Goal: Task Accomplishment & Management: Use online tool/utility

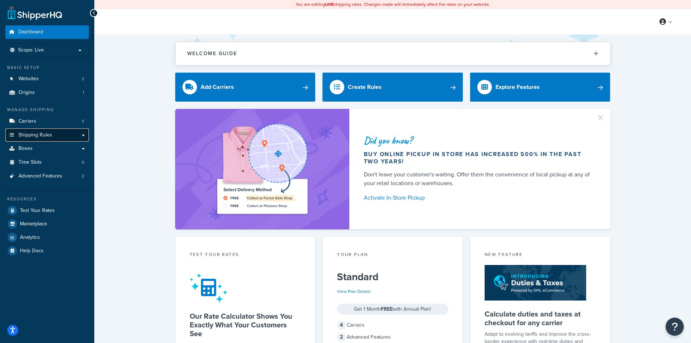
click at [34, 135] on span "Shipping Rules" at bounding box center [35, 135] width 34 height 6
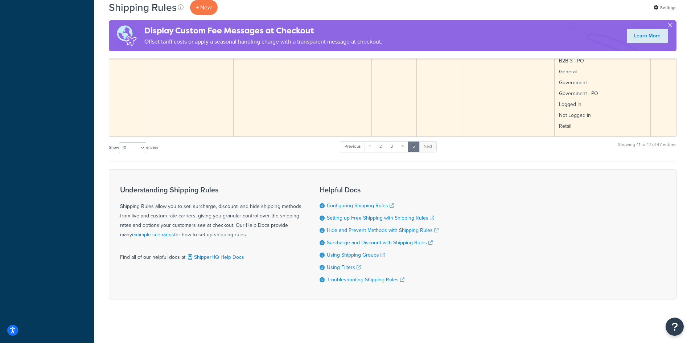
scroll to position [889, 0]
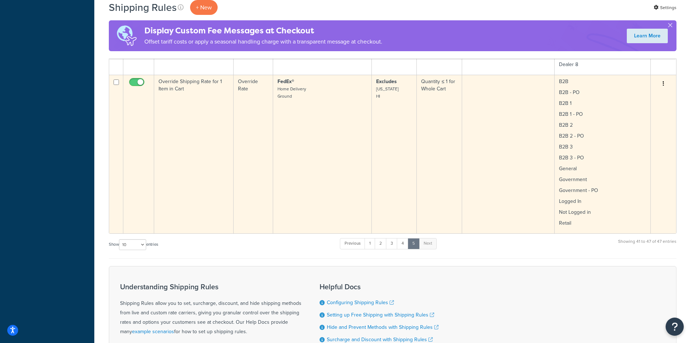
click at [221, 124] on td "Override Shipping Rate for 1 Item in Cart" at bounding box center [193, 154] width 79 height 158
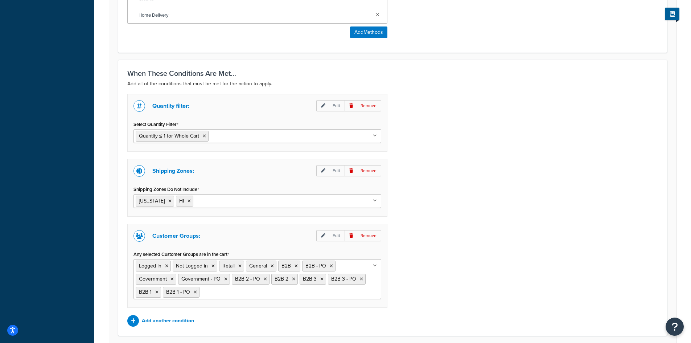
scroll to position [543, 0]
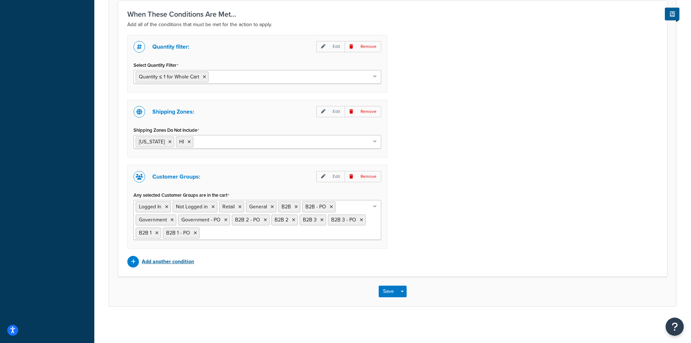
click at [149, 264] on p "Add another condition" at bounding box center [168, 261] width 52 height 10
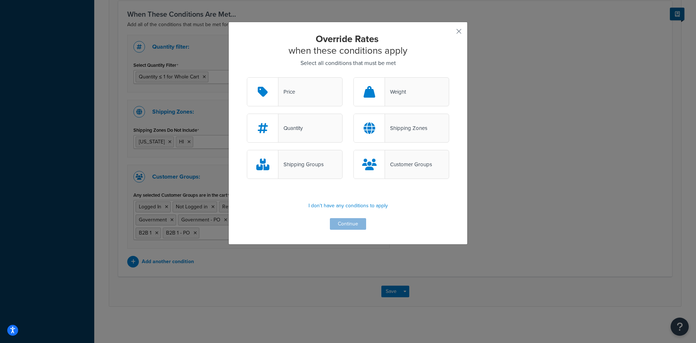
click at [392, 94] on div "Weight" at bounding box center [395, 92] width 21 height 10
click at [0, 0] on input "Weight" at bounding box center [0, 0] width 0 height 0
click at [336, 221] on button "Continue" at bounding box center [348, 224] width 36 height 12
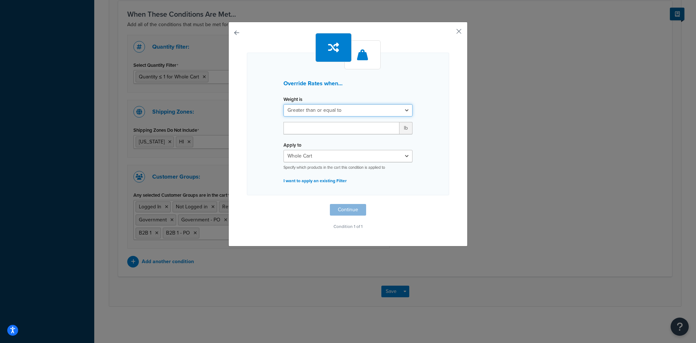
click at [311, 110] on select "Greater than or equal to Between or equal to Less than or equal to" at bounding box center [348, 110] width 129 height 12
select select "UNDER"
click at [284, 104] on select "Greater than or equal to Between or equal to Less than or equal to" at bounding box center [348, 110] width 129 height 12
click at [302, 130] on input "number" at bounding box center [342, 128] width 116 height 12
drag, startPoint x: 293, startPoint y: 127, endPoint x: 278, endPoint y: 126, distance: 15.6
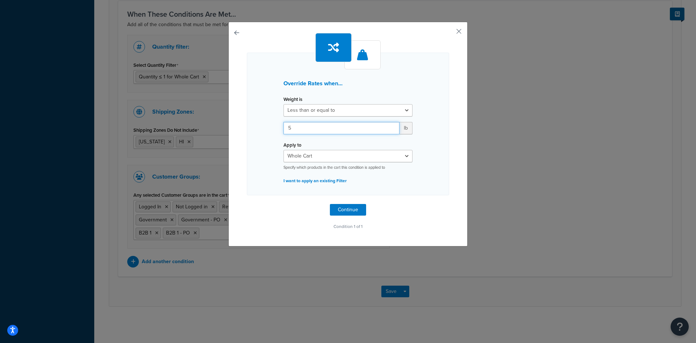
click at [278, 126] on div "5 lb" at bounding box center [348, 131] width 140 height 18
type input "3"
click at [343, 210] on button "Continue" at bounding box center [348, 210] width 36 height 12
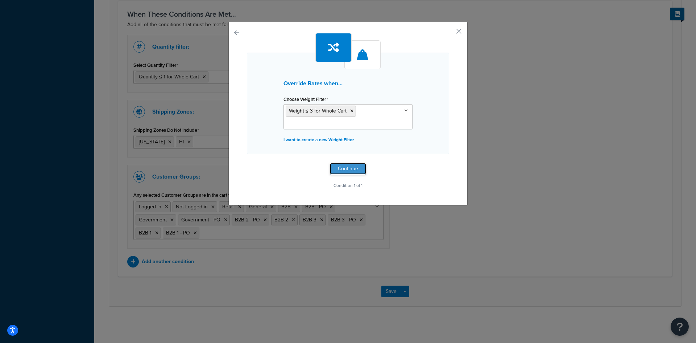
click at [342, 166] on button "Continue" at bounding box center [348, 169] width 36 height 12
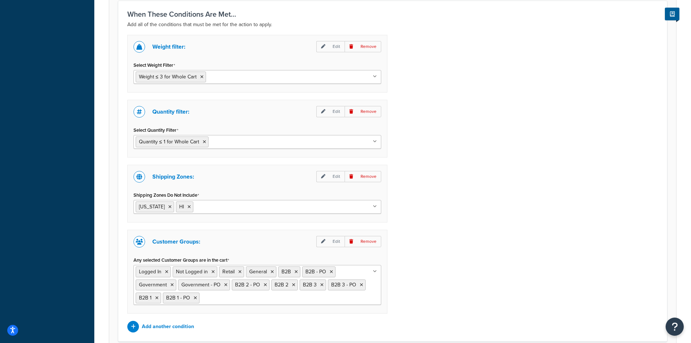
scroll to position [446, 0]
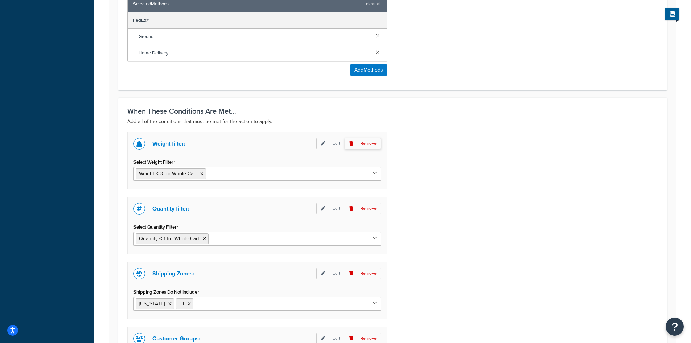
click at [364, 142] on p "Remove" at bounding box center [363, 143] width 37 height 11
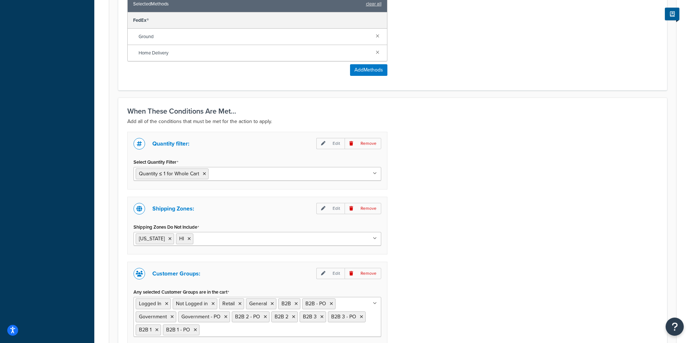
scroll to position [543, 0]
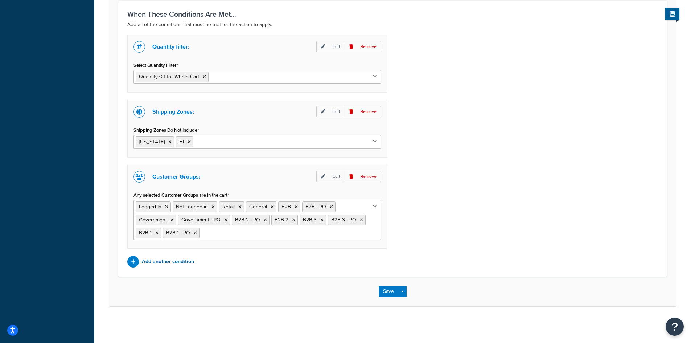
click at [176, 263] on p "Add another condition" at bounding box center [168, 261] width 52 height 10
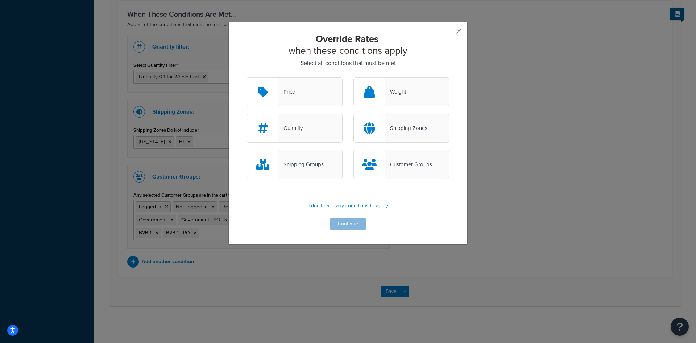
click at [410, 88] on div "Weight" at bounding box center [402, 91] width 96 height 29
click at [0, 0] on input "Weight" at bounding box center [0, 0] width 0 height 0
click at [347, 224] on button "Continue" at bounding box center [348, 224] width 36 height 12
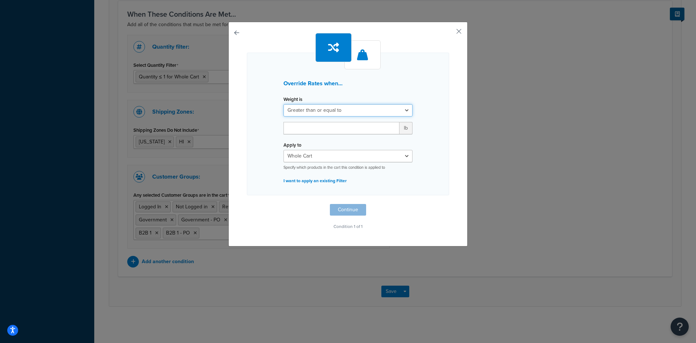
click at [343, 110] on select "Greater than or equal to Between or equal to Less than or equal to" at bounding box center [348, 110] width 129 height 12
select select "UNDER"
click at [284, 104] on select "Greater than or equal to Between or equal to Less than or equal to" at bounding box center [348, 110] width 129 height 12
click at [310, 128] on input "number" at bounding box center [342, 128] width 116 height 12
type input "3"
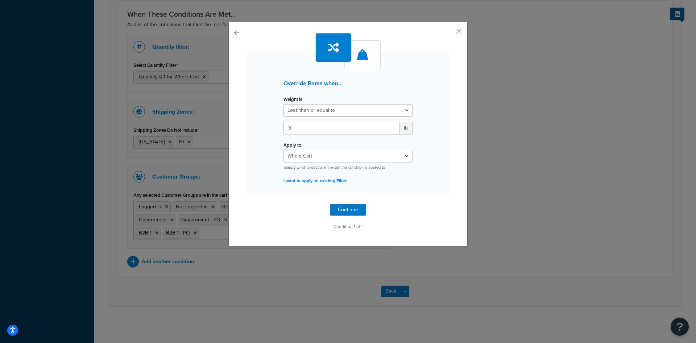
click at [417, 196] on div "Override Rates when... Weight is Greater than or equal to Between or equal to L…" at bounding box center [348, 132] width 202 height 198
click at [335, 210] on button "Continue" at bounding box center [348, 210] width 36 height 12
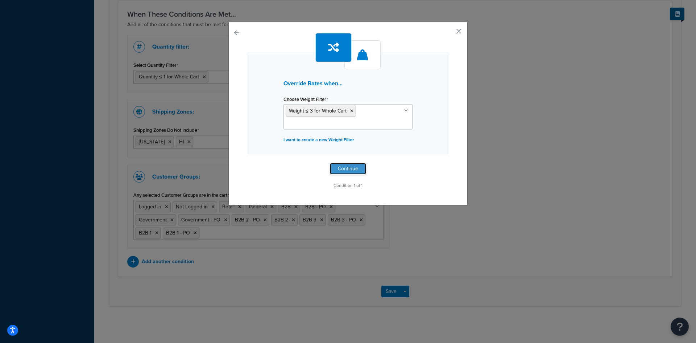
click at [339, 169] on button "Continue" at bounding box center [348, 169] width 36 height 12
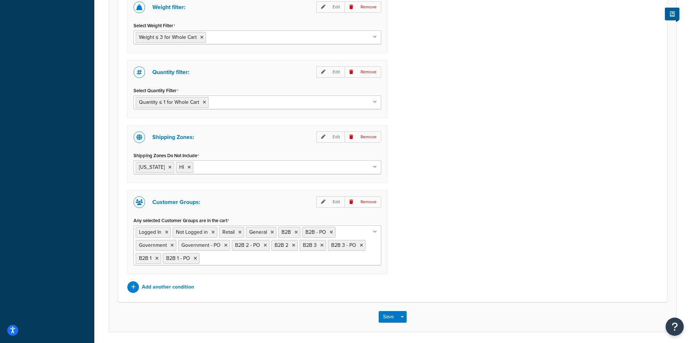
scroll to position [607, 0]
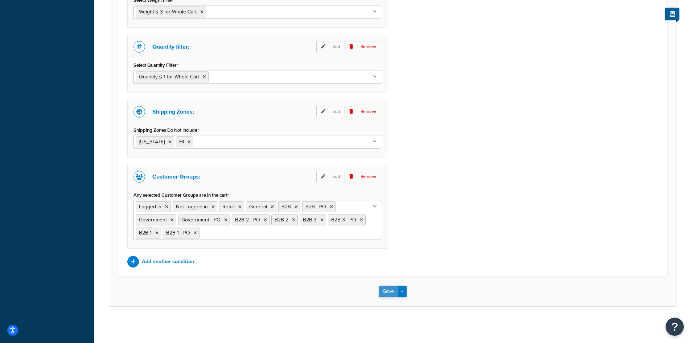
click at [384, 291] on button "Save" at bounding box center [389, 291] width 20 height 12
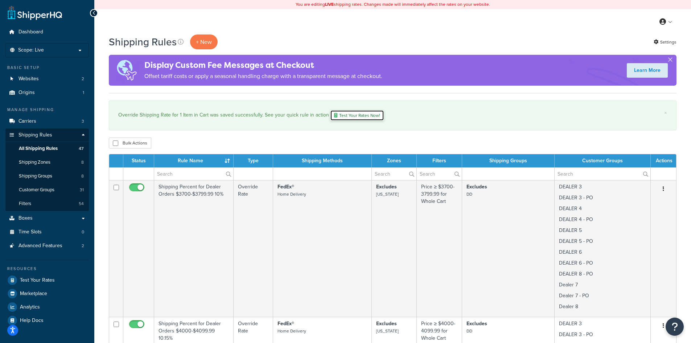
click at [352, 115] on link "Test Your Rates Now!" at bounding box center [357, 115] width 54 height 11
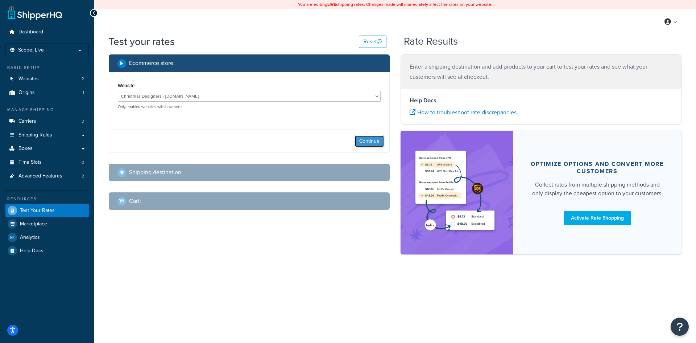
click at [375, 143] on button "Continue" at bounding box center [369, 141] width 29 height 12
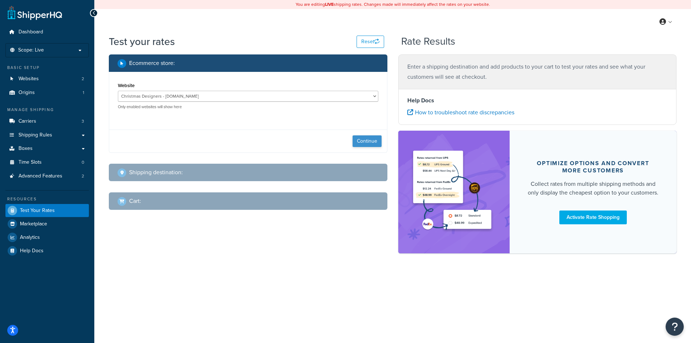
select select "TX"
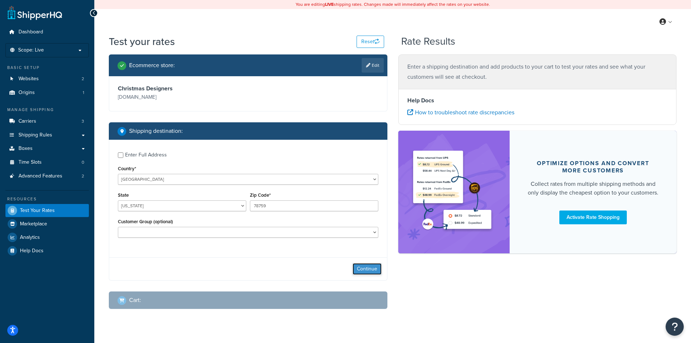
click at [366, 269] on button "Continue" at bounding box center [367, 269] width 29 height 12
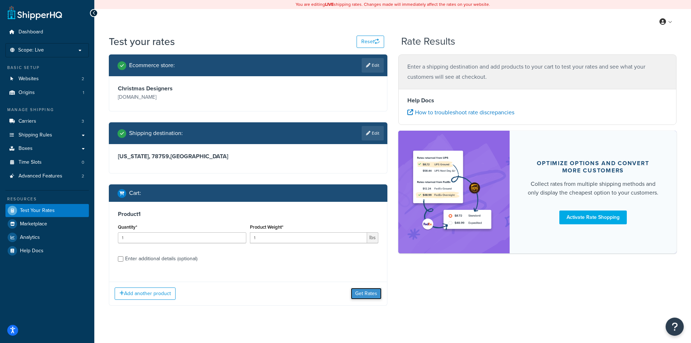
click at [357, 292] on button "Get Rates" at bounding box center [366, 294] width 31 height 12
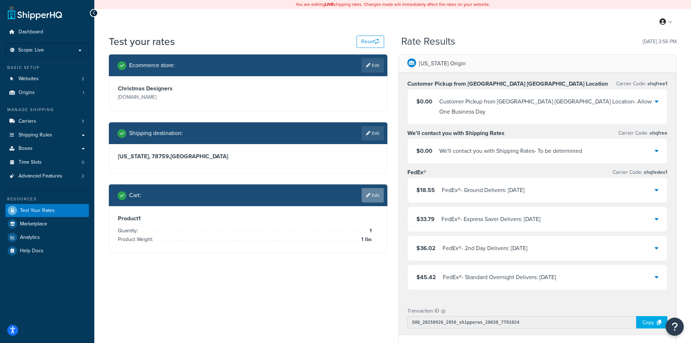
click at [378, 190] on link "Edit" at bounding box center [373, 195] width 22 height 15
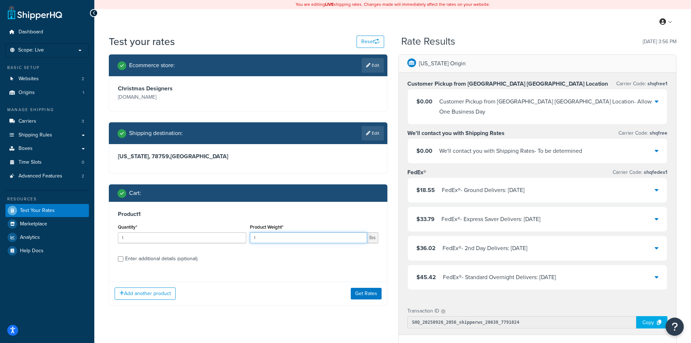
click at [276, 234] on input "1" at bounding box center [308, 237] width 117 height 11
type input "13"
click at [366, 292] on button "Get Rates" at bounding box center [366, 294] width 31 height 12
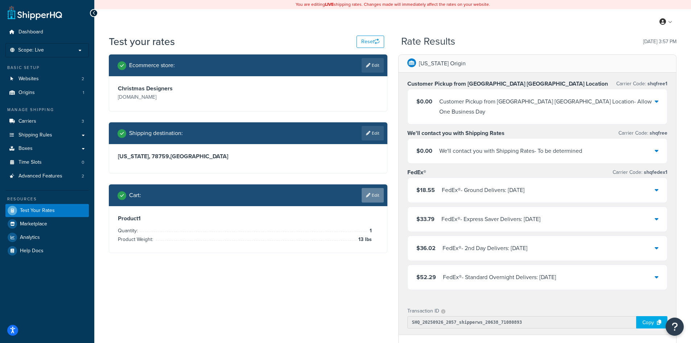
click at [372, 194] on link "Edit" at bounding box center [373, 195] width 22 height 15
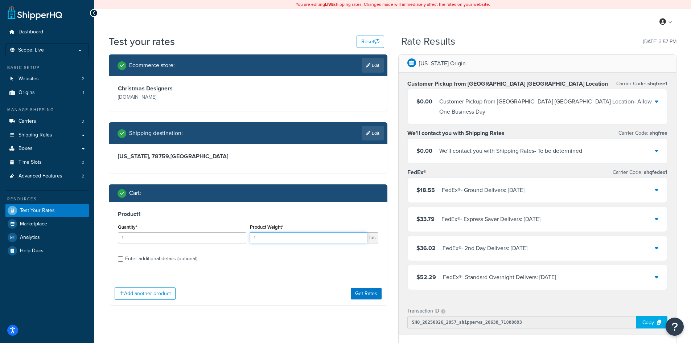
click at [277, 238] on input "1" at bounding box center [308, 237] width 117 height 11
click at [121, 259] on input "Enter additional details (optional)" at bounding box center [120, 258] width 5 height 5
checkbox input "true"
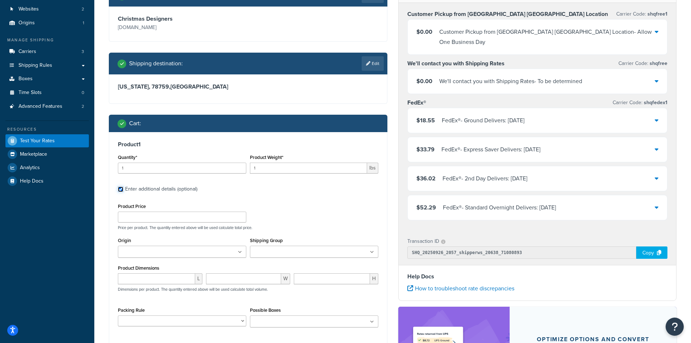
scroll to position [97, 0]
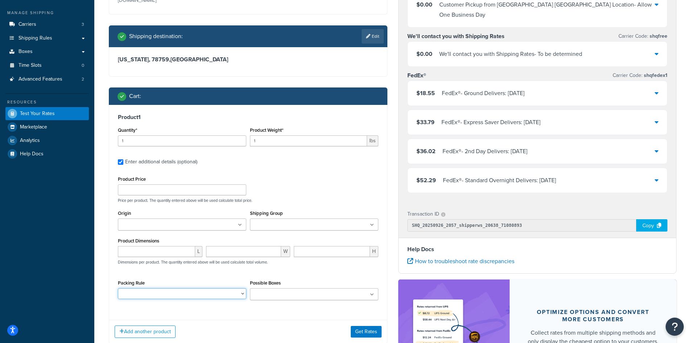
click at [240, 293] on select "Packing Rule" at bounding box center [182, 293] width 128 height 11
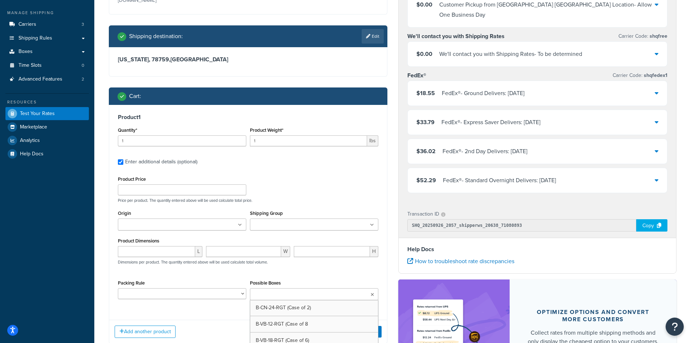
click at [371, 296] on icon at bounding box center [372, 294] width 3 height 4
click at [371, 296] on icon at bounding box center [372, 294] width 4 height 4
click at [294, 229] on input "Shipping Group" at bounding box center [284, 225] width 64 height 8
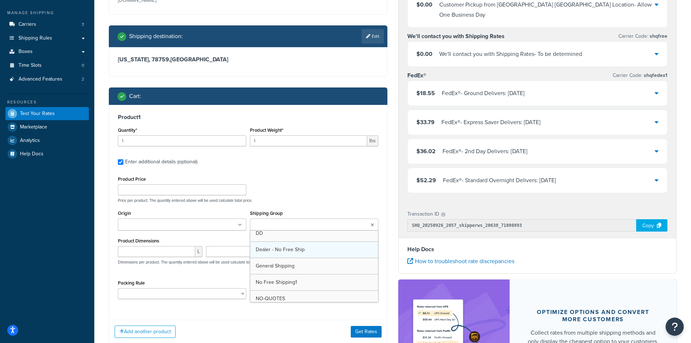
scroll to position [0, 0]
click at [319, 179] on div "Product Price Price per product. The quantity entered above will be used calcul…" at bounding box center [248, 188] width 264 height 29
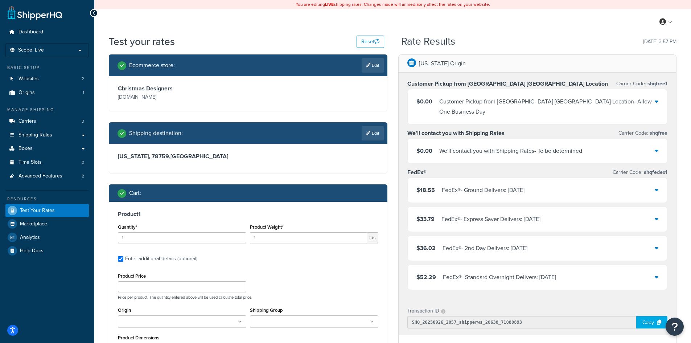
click at [656, 187] on icon at bounding box center [657, 190] width 4 height 6
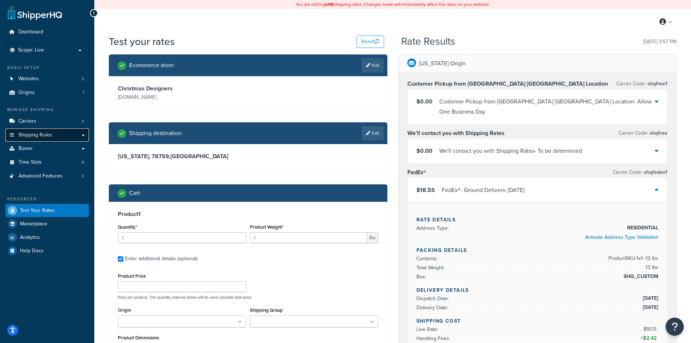
click at [30, 136] on span "Shipping Rules" at bounding box center [35, 135] width 34 height 6
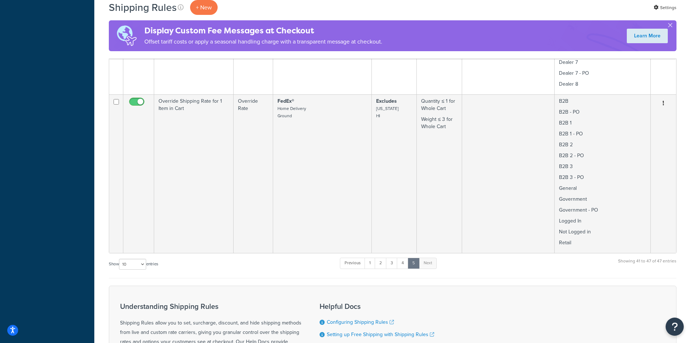
scroll to position [870, 0]
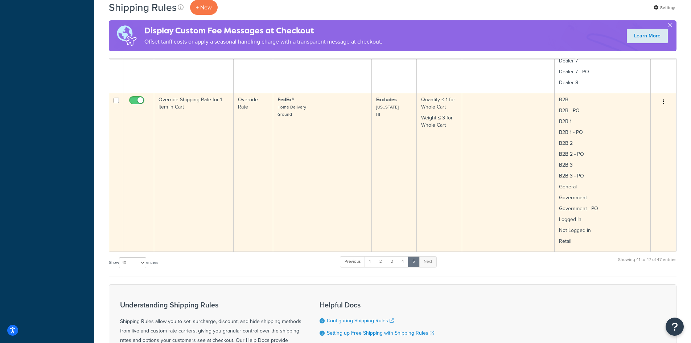
click at [503, 169] on td at bounding box center [508, 172] width 92 height 158
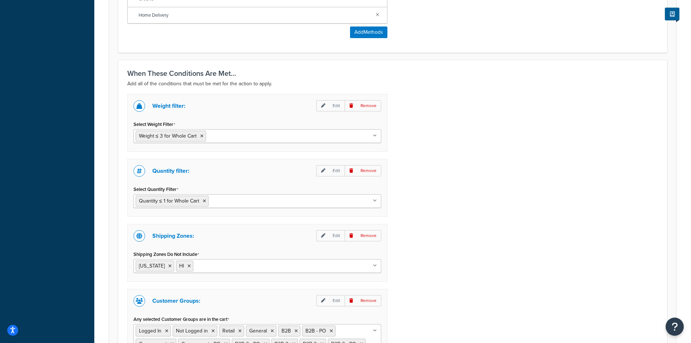
scroll to position [580, 0]
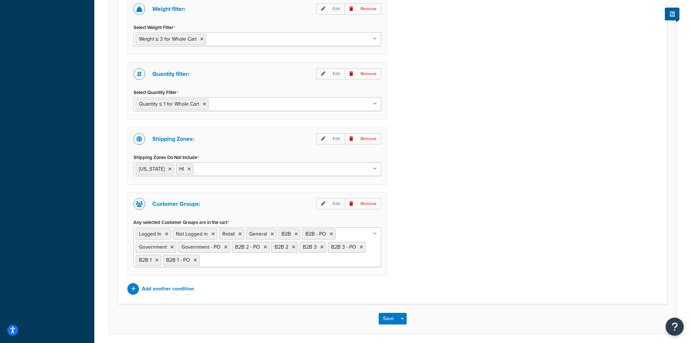
click at [368, 261] on ul "Logged In Not Logged in Retail General B2B B2B - PO Government Government - PO …" at bounding box center [257, 247] width 248 height 40
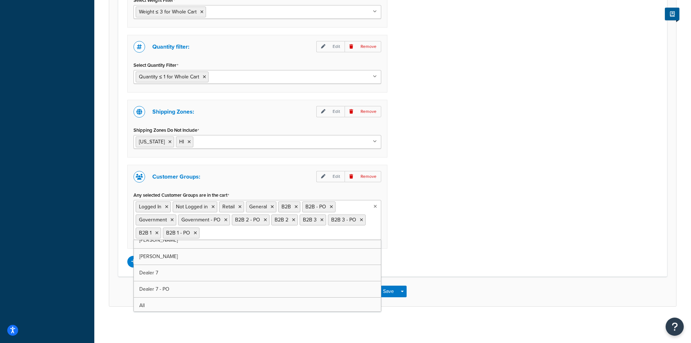
scroll to position [205, 0]
click at [446, 185] on div "Weight filter: Edit Remove Select Weight Filter Weight ≤ 3 for Whole Cart Weigh…" at bounding box center [392, 118] width 541 height 297
